Goal: Task Accomplishment & Management: Manage account settings

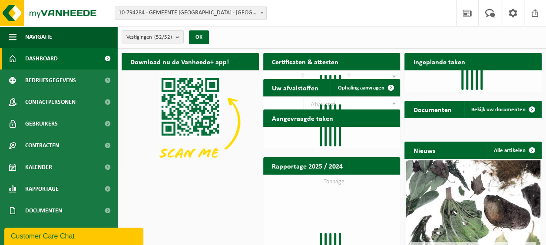
click at [181, 40] on b "submit" at bounding box center [179, 37] width 8 height 12
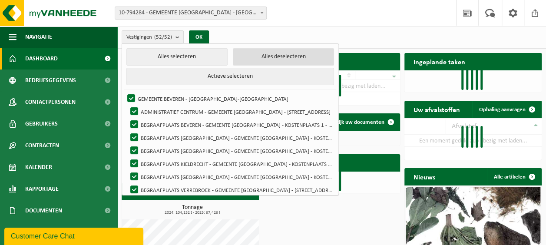
click at [263, 57] on button "Alles deselecteren" at bounding box center [283, 56] width 101 height 17
checkbox input "false"
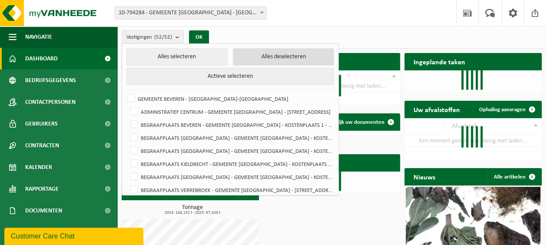
checkbox input "false"
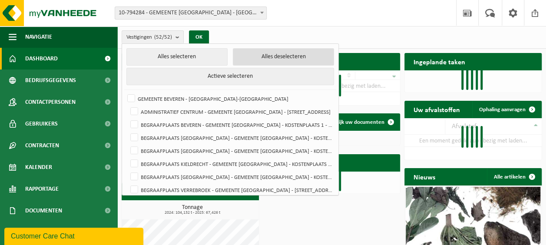
checkbox input "false"
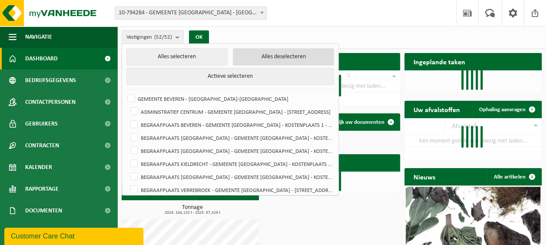
checkbox input "false"
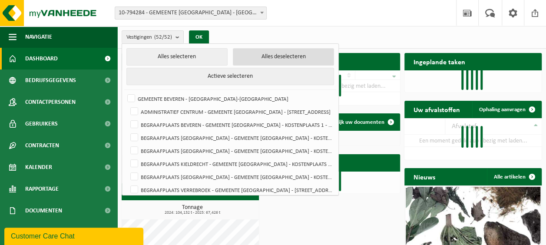
checkbox input "false"
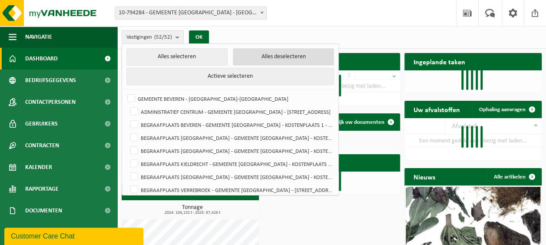
checkbox input "false"
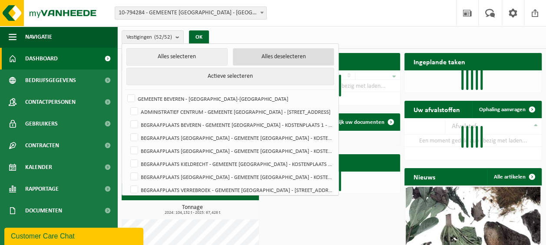
checkbox input "false"
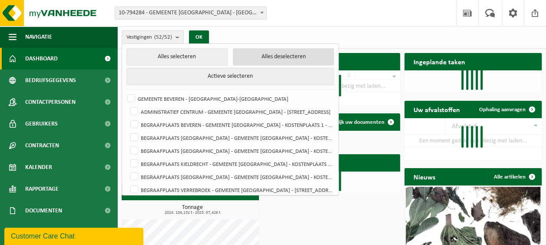
checkbox input "false"
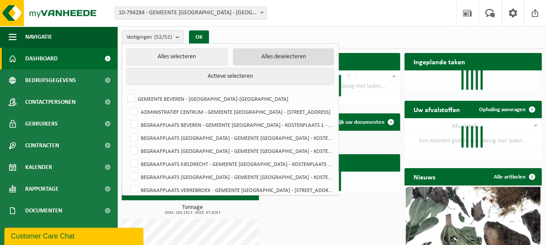
checkbox input "false"
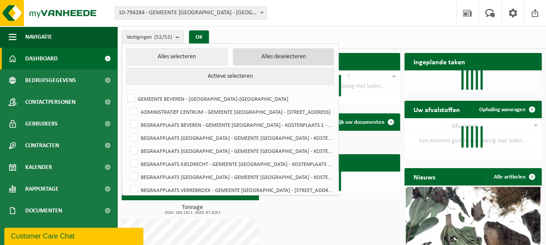
checkbox input "false"
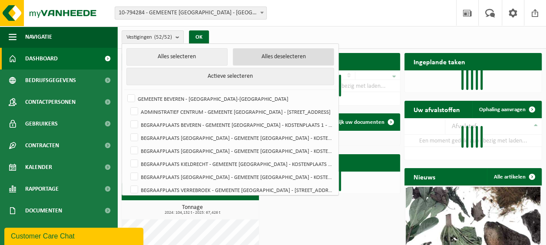
checkbox input "false"
